Goal: Transaction & Acquisition: Purchase product/service

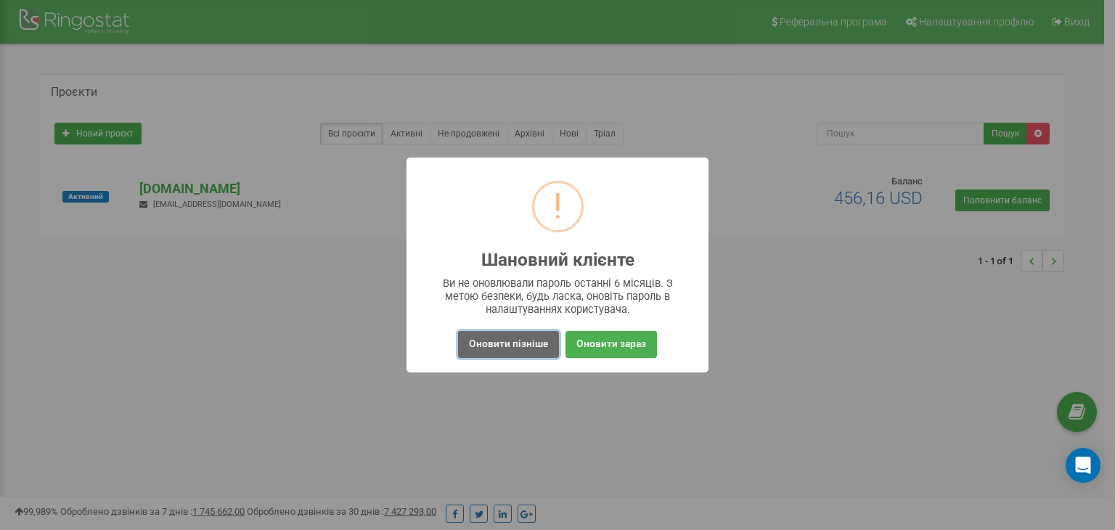
click at [517, 349] on button "Оновити пізніше" at bounding box center [508, 344] width 101 height 27
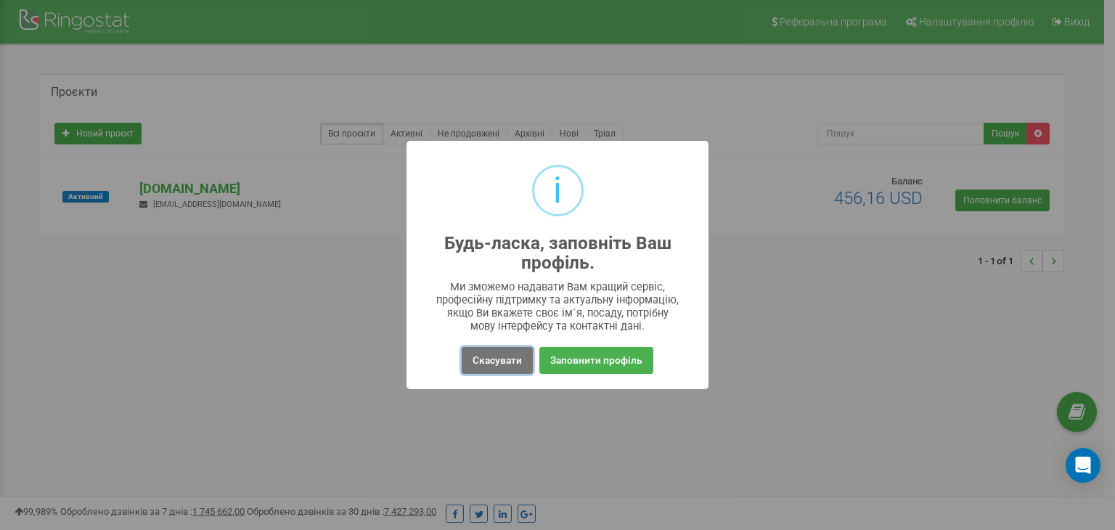
drag, startPoint x: 502, startPoint y: 356, endPoint x: 468, endPoint y: 352, distance: 34.3
click at [502, 356] on button "Скасувати" at bounding box center [497, 360] width 71 height 27
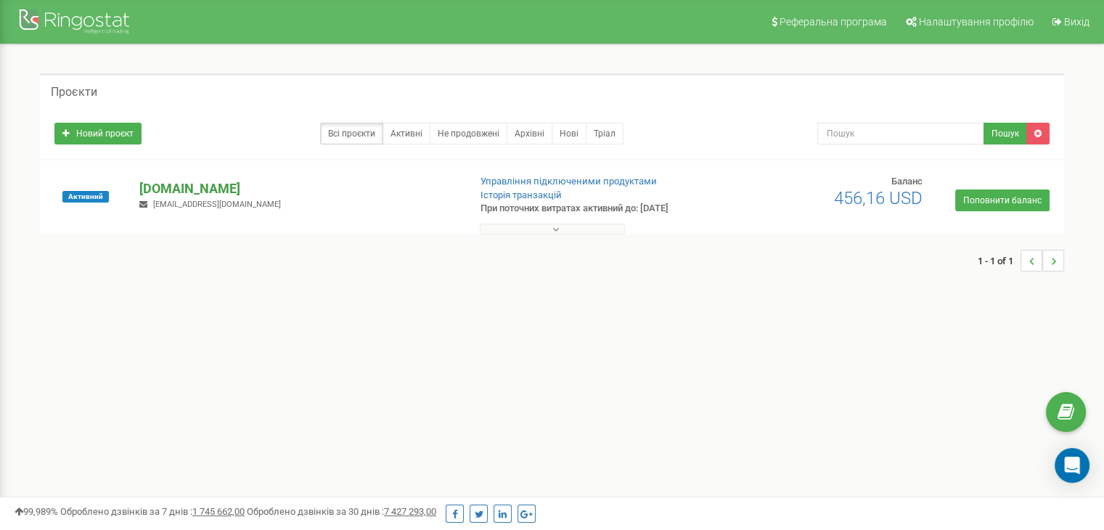
click at [171, 187] on p "[DOMAIN_NAME]" at bounding box center [297, 188] width 317 height 19
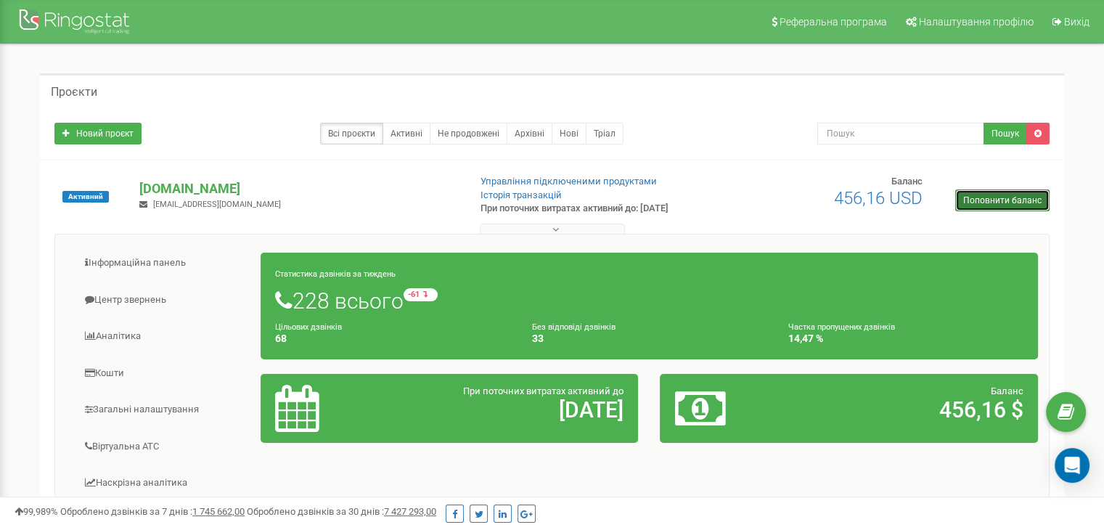
click at [978, 199] on link "Поповнити баланс" at bounding box center [1002, 200] width 94 height 22
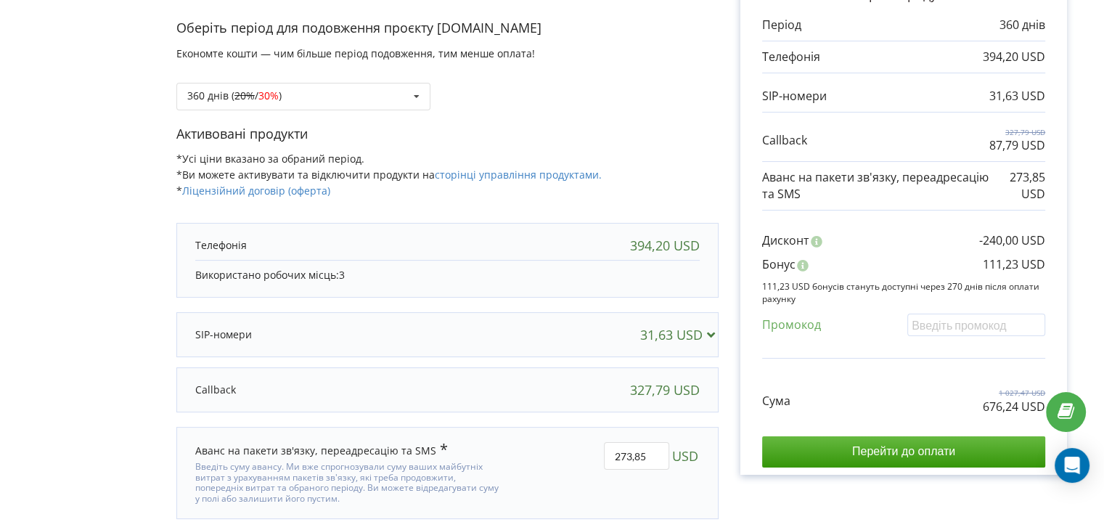
scroll to position [128, 0]
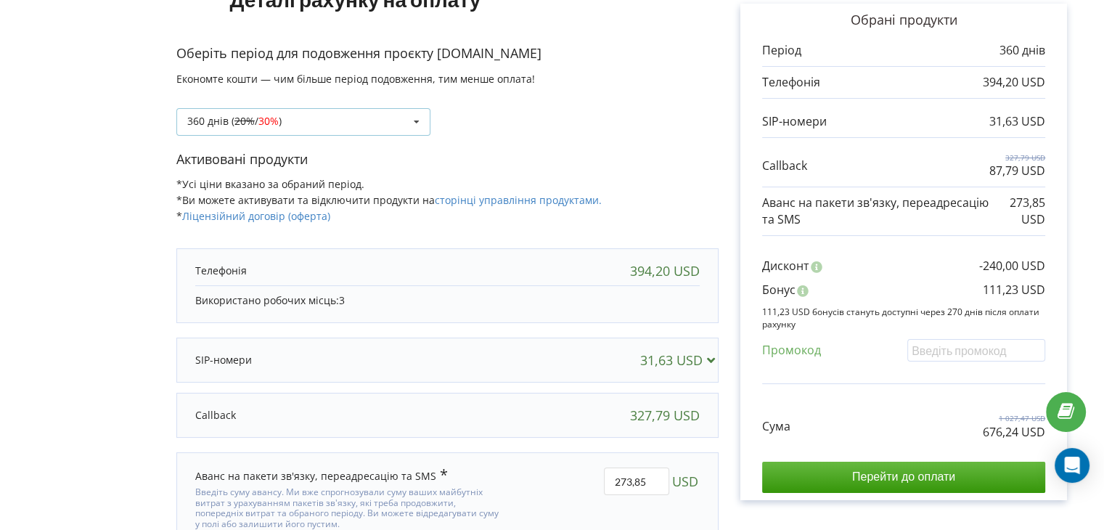
click at [279, 120] on span "30%" at bounding box center [268, 121] width 20 height 14
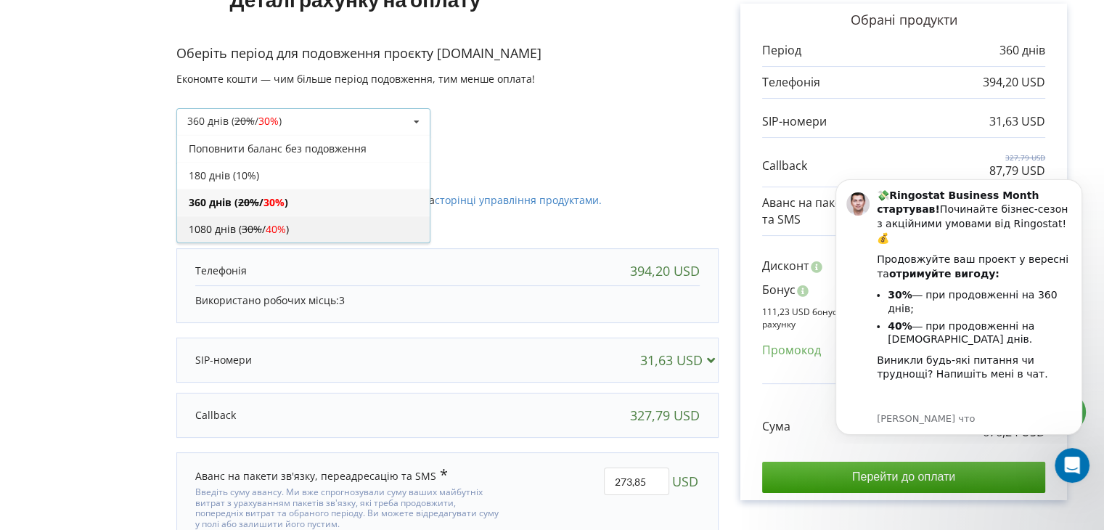
scroll to position [0, 0]
click at [295, 230] on div "1080 днів ( 30% / 40% )" at bounding box center [303, 229] width 253 height 27
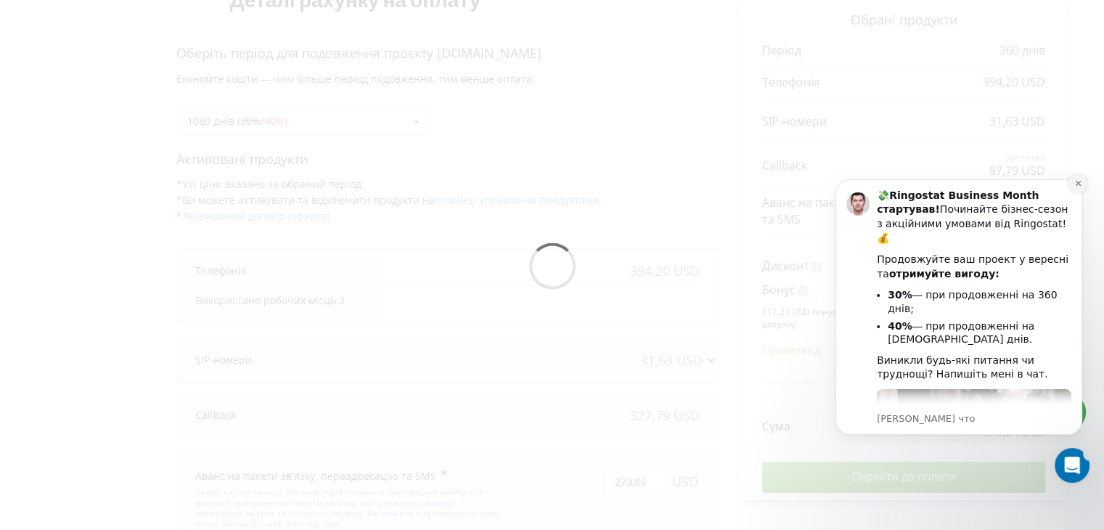
click at [1074, 182] on icon "Dismiss notification" at bounding box center [1078, 183] width 8 height 8
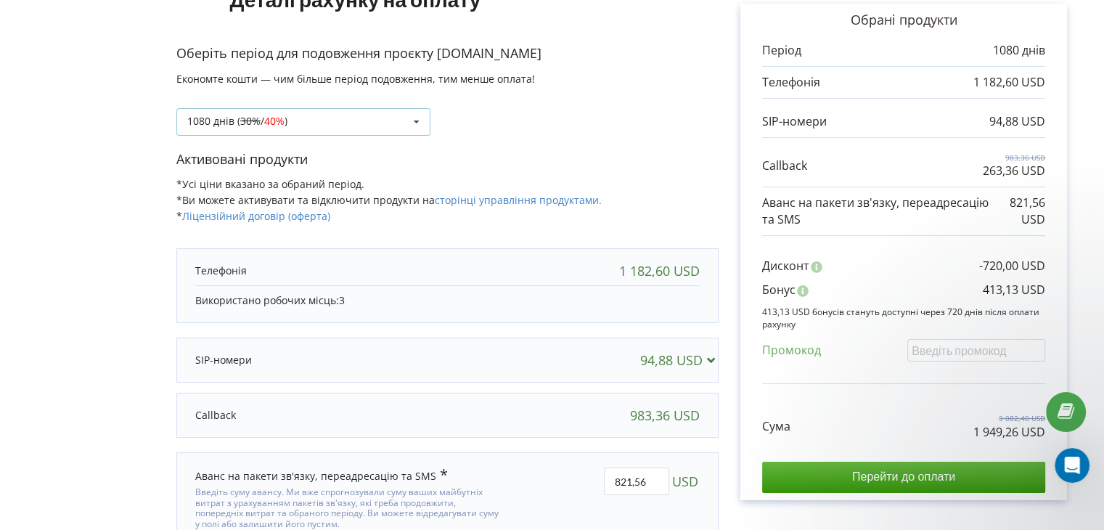
click at [377, 119] on div "1080 днів ( 30% / 40% ) Поповнити баланс без подовження 20% / 30% 30% / 40%" at bounding box center [303, 122] width 254 height 28
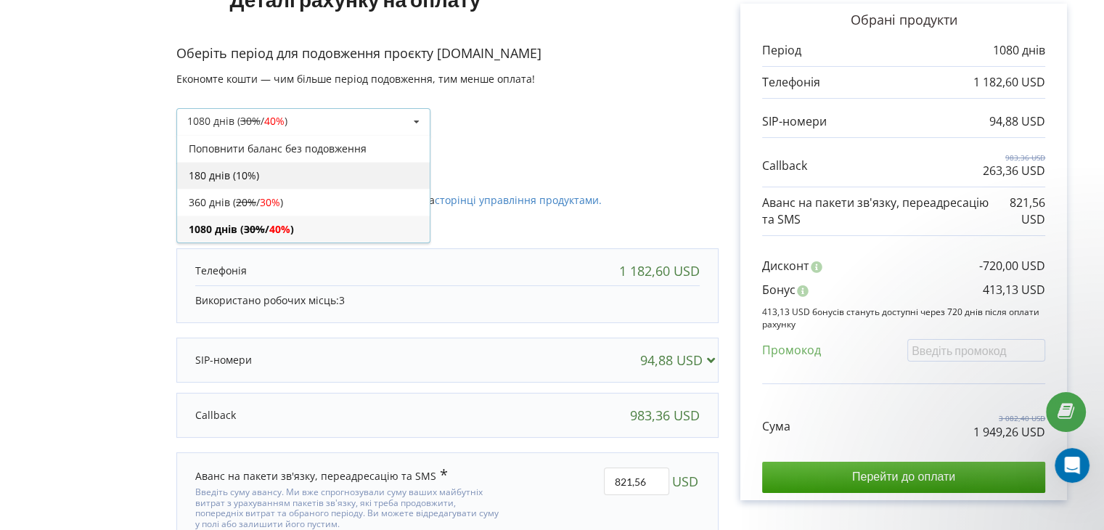
click at [344, 169] on div "180 днів (10%)" at bounding box center [303, 175] width 253 height 27
